Goal: Obtain resource: Download file/media

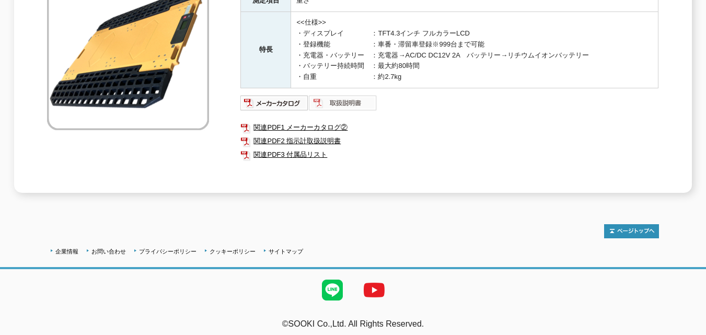
click at [339, 95] on img at bounding box center [343, 103] width 68 height 17
click at [295, 134] on link "関連PDF2 指示計取扱説明書" at bounding box center [449, 141] width 418 height 14
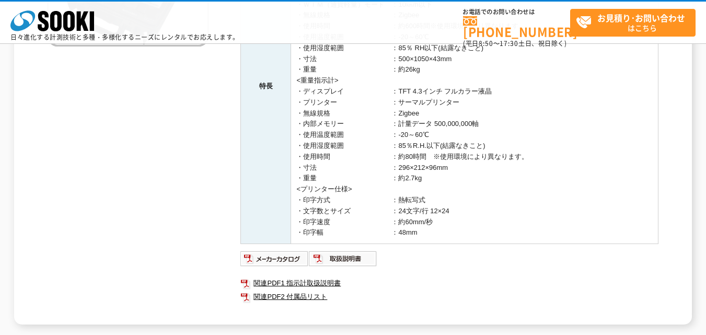
scroll to position [400, 0]
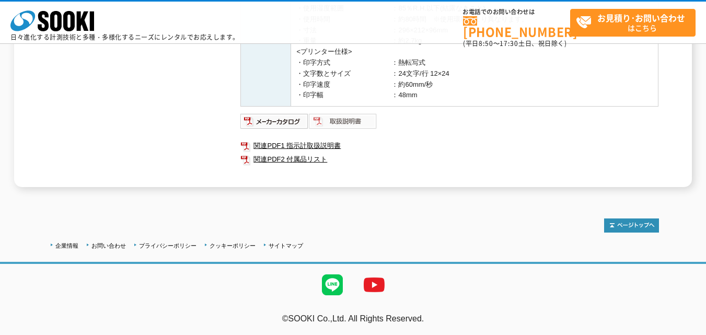
click at [340, 123] on img at bounding box center [343, 121] width 68 height 17
click at [288, 145] on link "関連PDF1 指示計取扱説明書" at bounding box center [449, 146] width 418 height 14
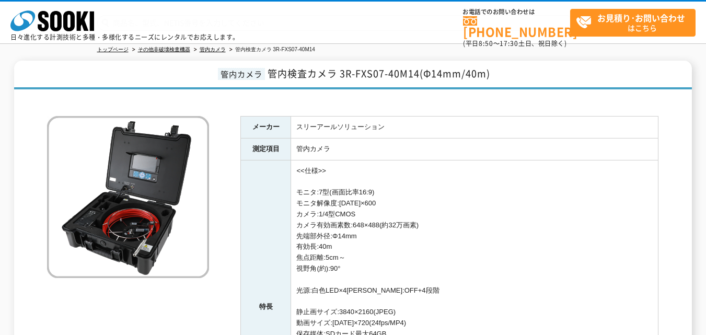
scroll to position [343, 0]
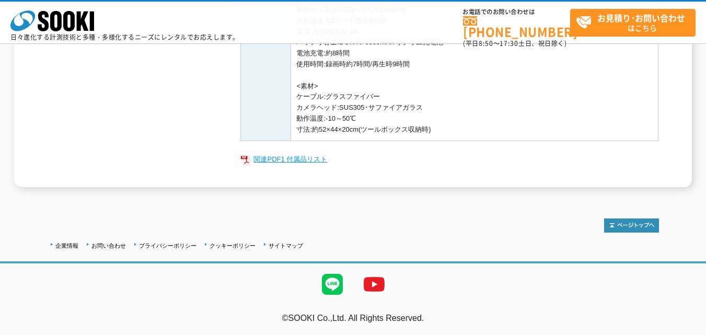
click at [311, 159] on link "関連PDF1 付属品リスト" at bounding box center [449, 160] width 418 height 14
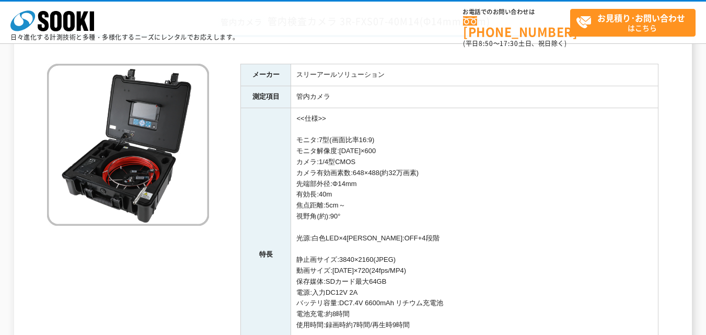
scroll to position [0, 0]
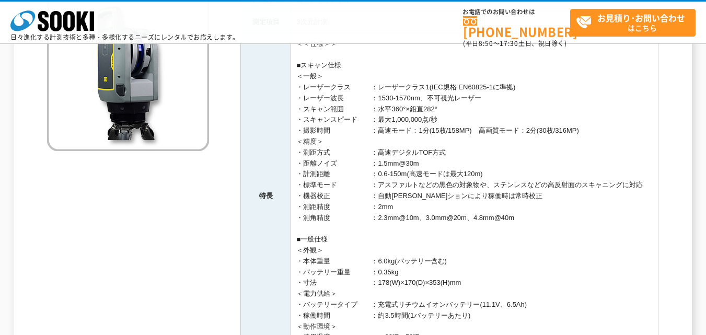
scroll to position [314, 0]
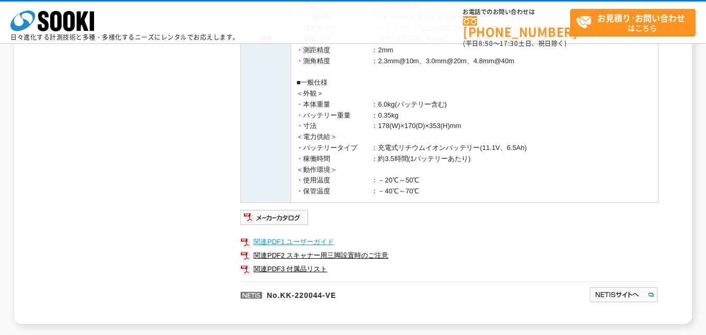
click at [301, 239] on link "関連PDF1 ユーザーガイド" at bounding box center [449, 242] width 418 height 14
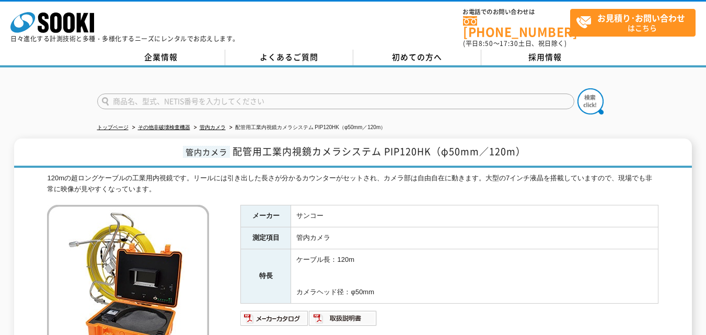
scroll to position [209, 0]
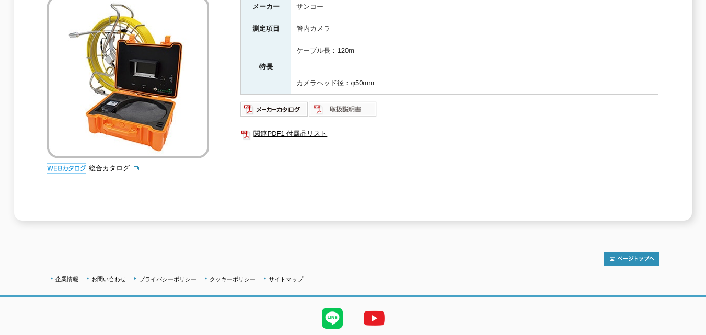
click at [359, 105] on img at bounding box center [343, 109] width 68 height 17
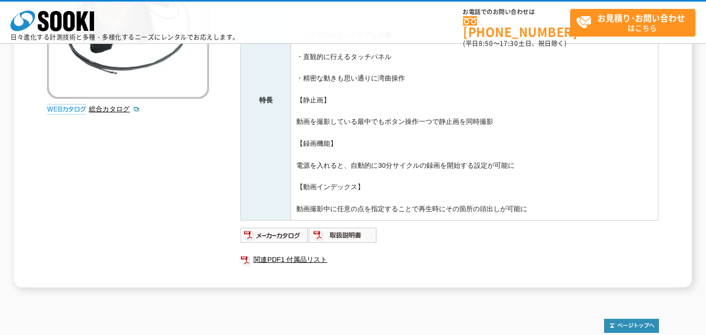
scroll to position [310, 0]
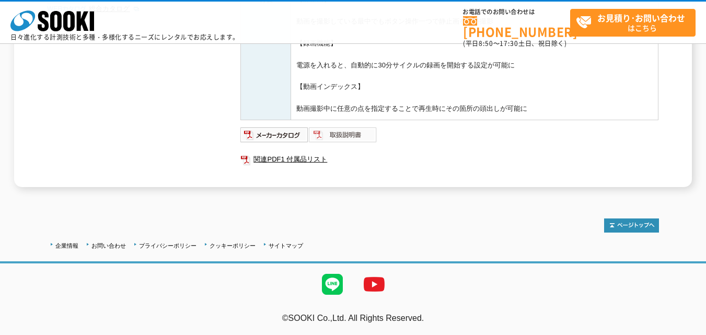
click at [351, 130] on img at bounding box center [343, 135] width 68 height 17
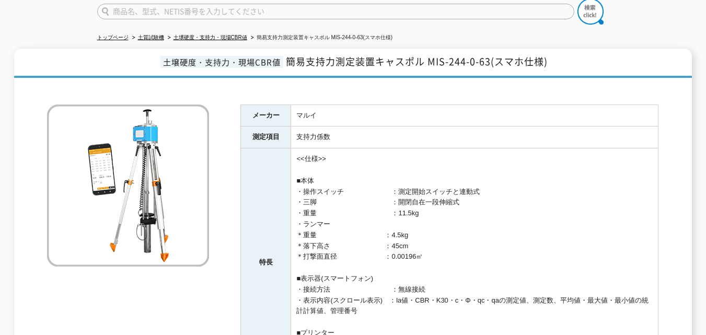
scroll to position [38, 0]
